Goal: Transaction & Acquisition: Purchase product/service

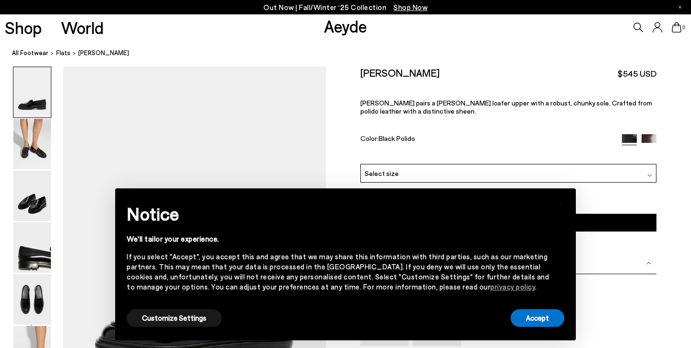
scroll to position [213, 0]
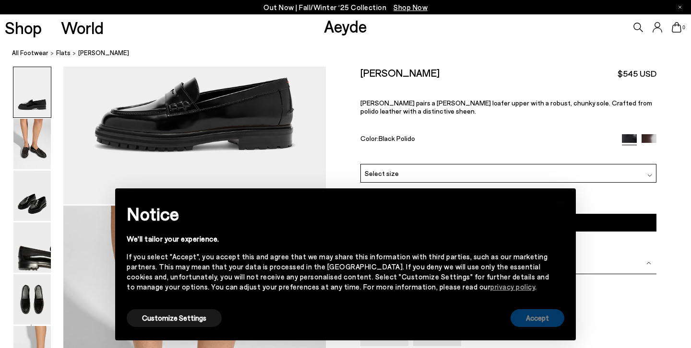
click at [534, 326] on button "Accept" at bounding box center [538, 318] width 54 height 18
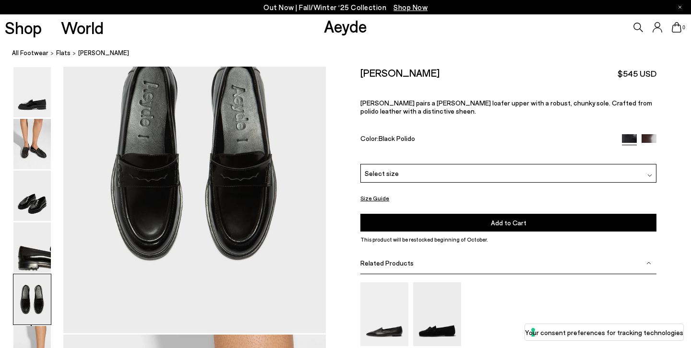
scroll to position [1397, 0]
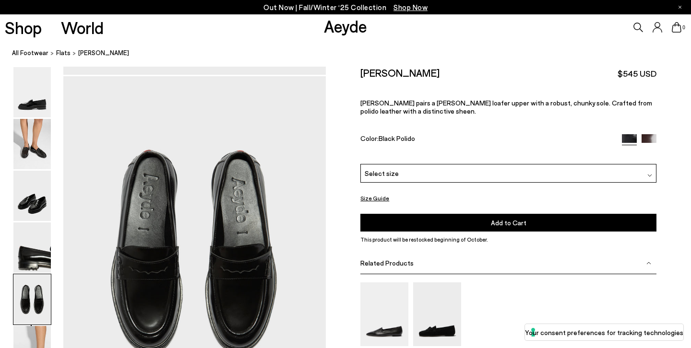
click at [416, 173] on div "Select size" at bounding box center [508, 173] width 296 height 19
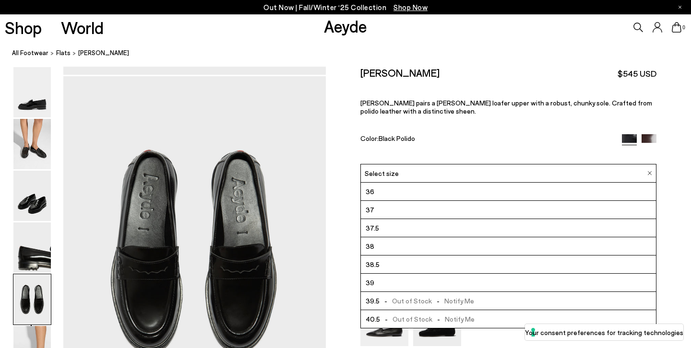
click at [416, 245] on li "38" at bounding box center [508, 247] width 295 height 18
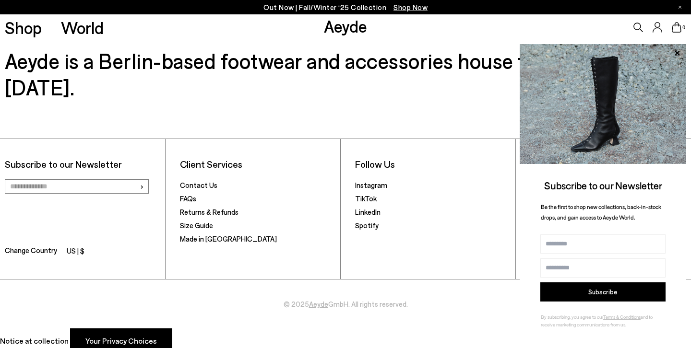
scroll to position [3002, 0]
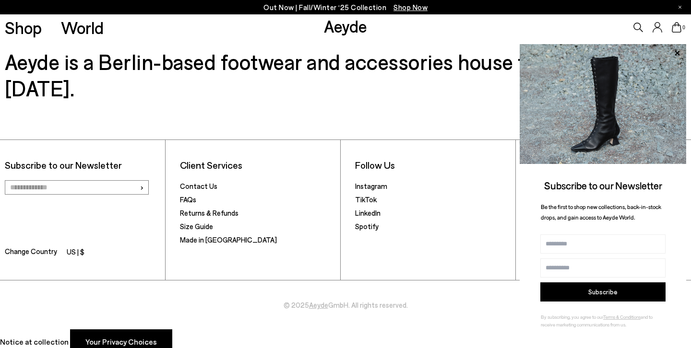
scroll to position [1397, 0]
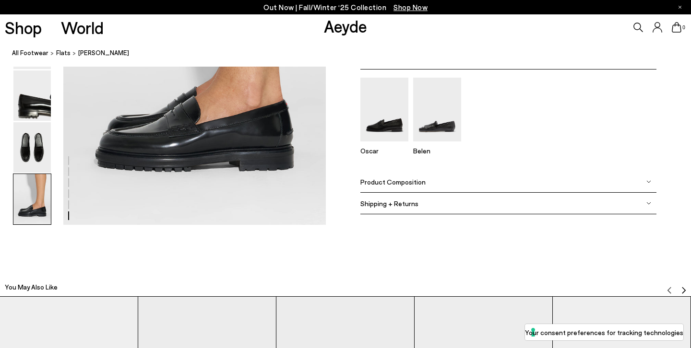
scroll to position [1950, 2]
click at [43, 190] on img at bounding box center [31, 199] width 37 height 50
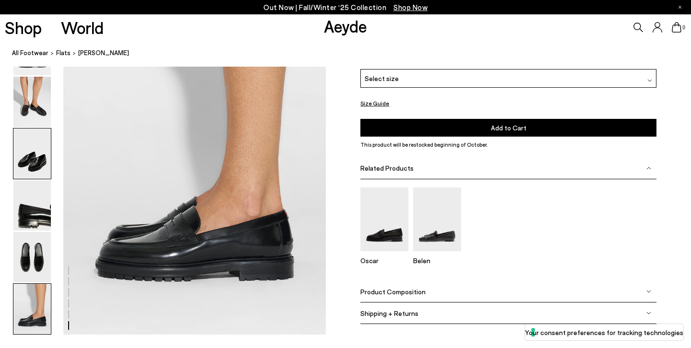
scroll to position [1824, 2]
